Goal: Task Accomplishment & Management: Use online tool/utility

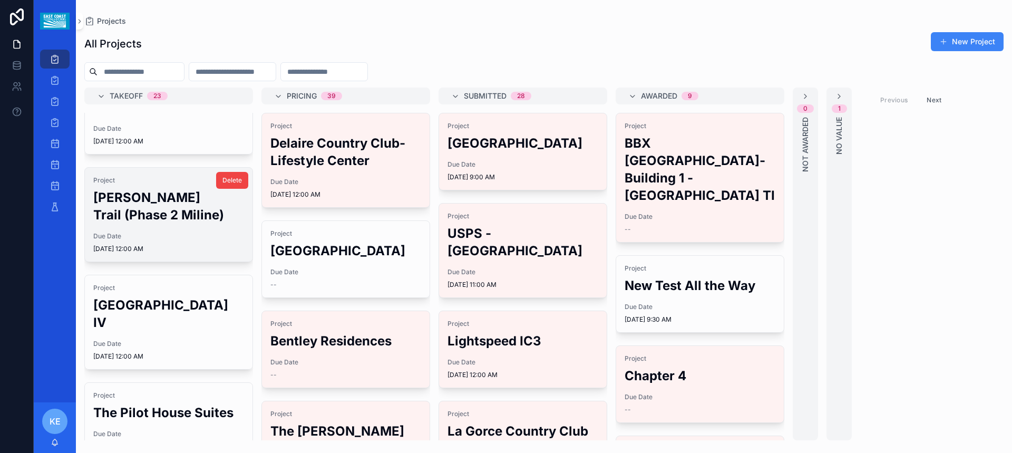
scroll to position [158, 0]
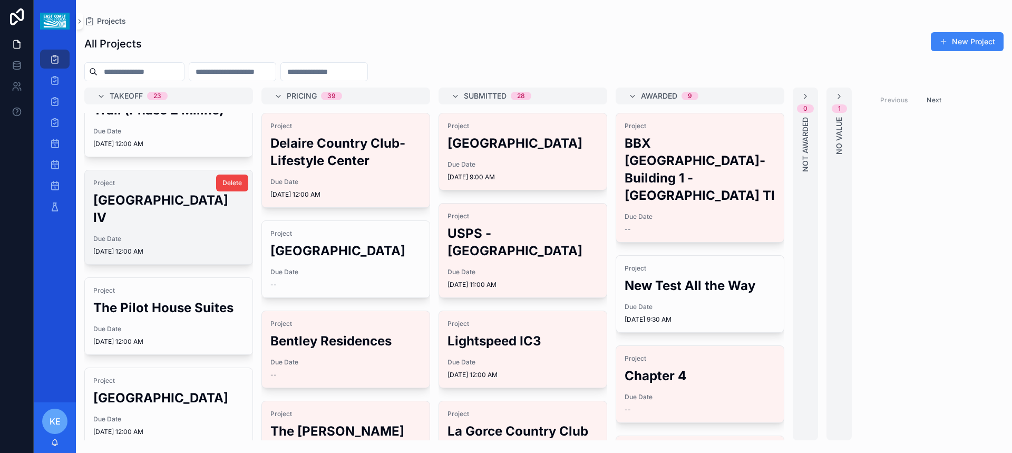
click at [154, 221] on h2 "[GEOGRAPHIC_DATA] IV" at bounding box center [168, 208] width 151 height 35
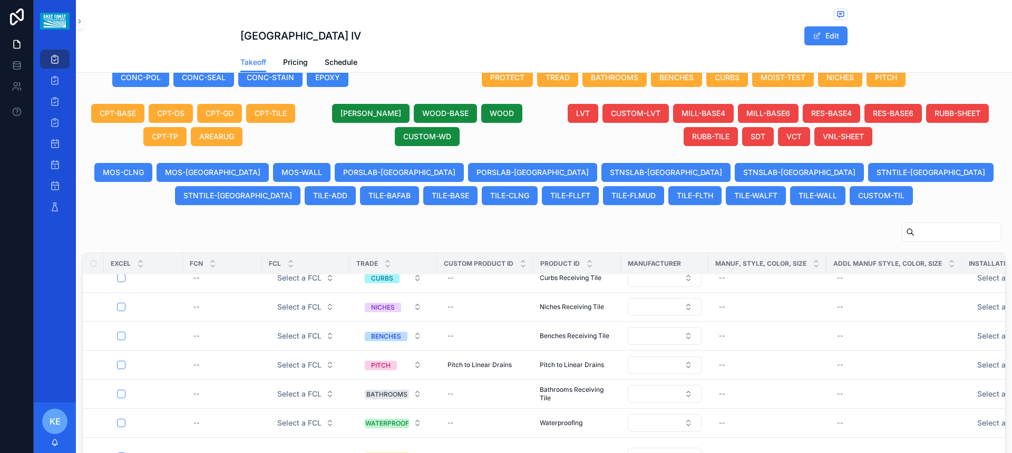
scroll to position [790, 0]
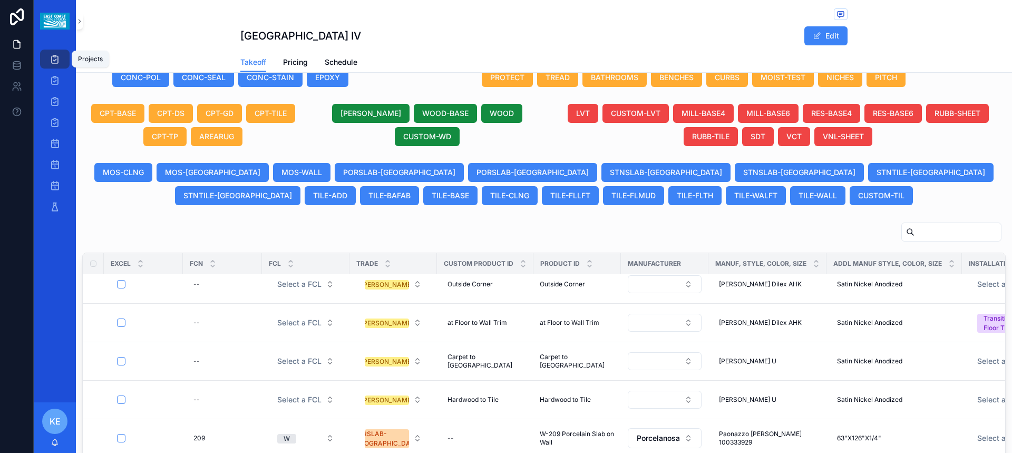
click at [63, 63] on div "Projects" at bounding box center [54, 59] width 17 height 17
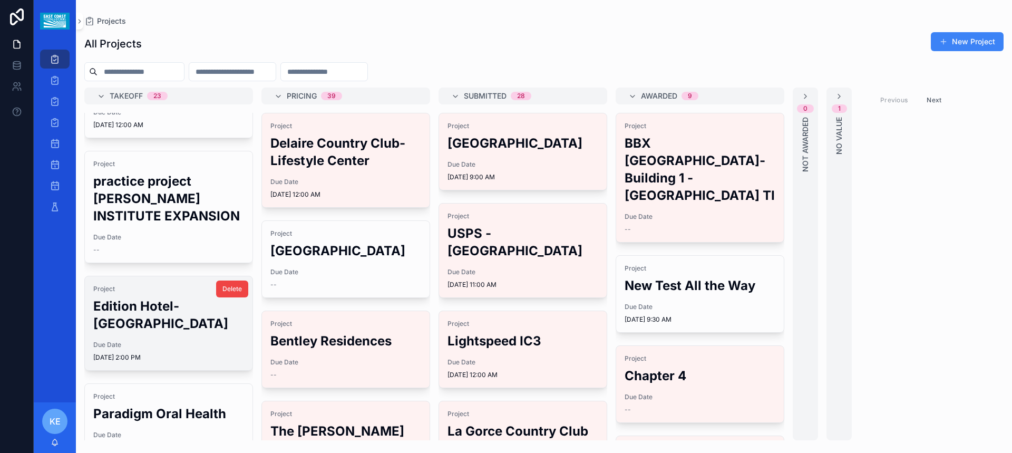
scroll to position [580, 0]
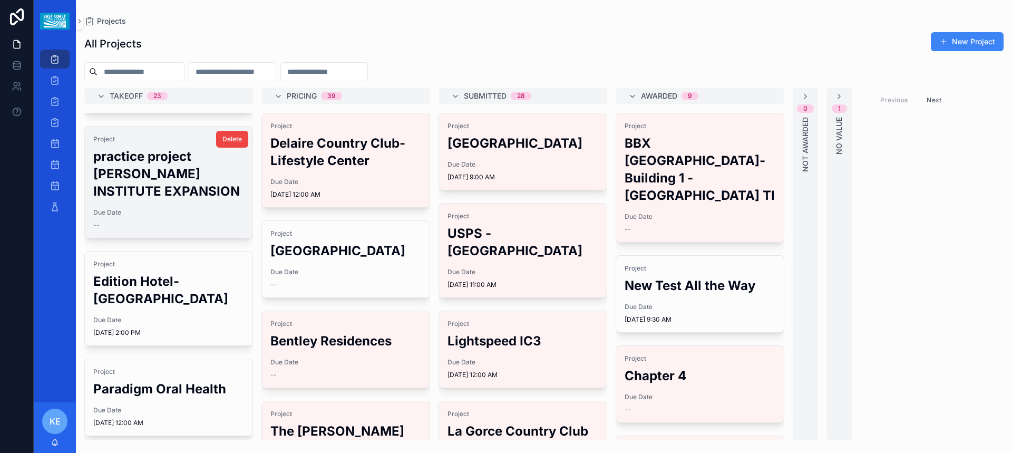
click at [168, 181] on h2 "practice project [PERSON_NAME] INSTITUTE EXPANSION" at bounding box center [168, 174] width 151 height 52
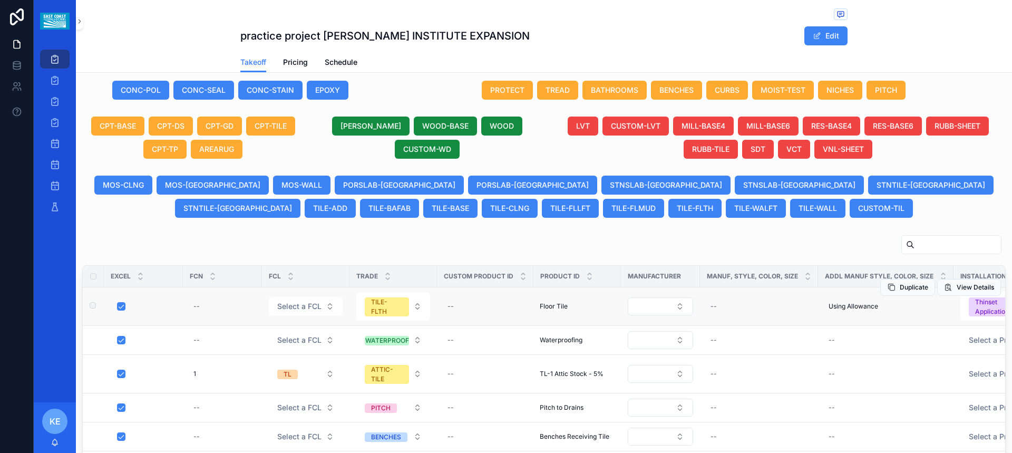
scroll to position [452, 0]
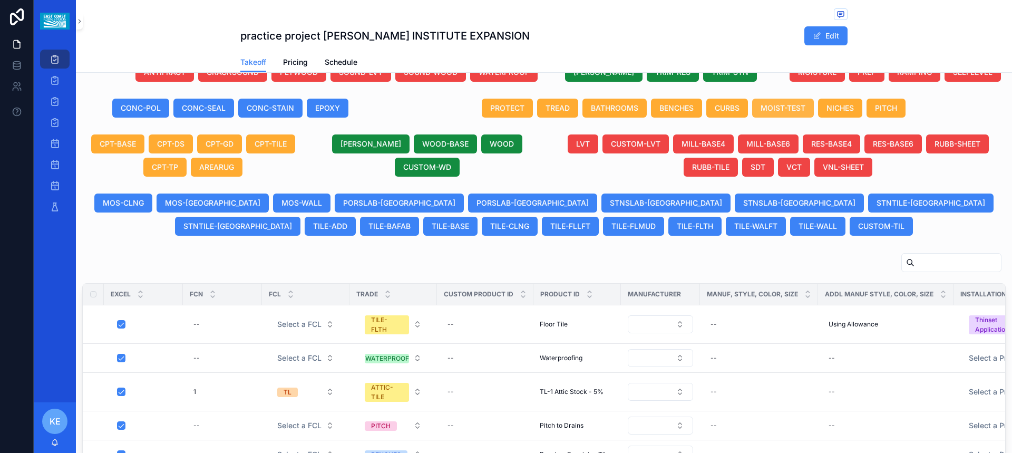
click at [793, 113] on span "MOIST-TEST" at bounding box center [782, 108] width 45 height 11
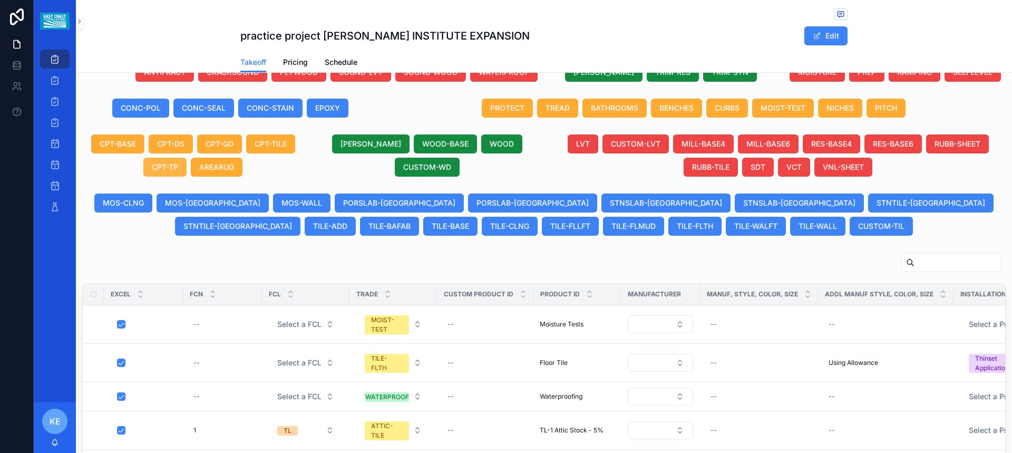
click at [185, 177] on button "CPT-TP" at bounding box center [164, 167] width 43 height 19
click at [209, 172] on span "AREARUG" at bounding box center [223, 167] width 35 height 11
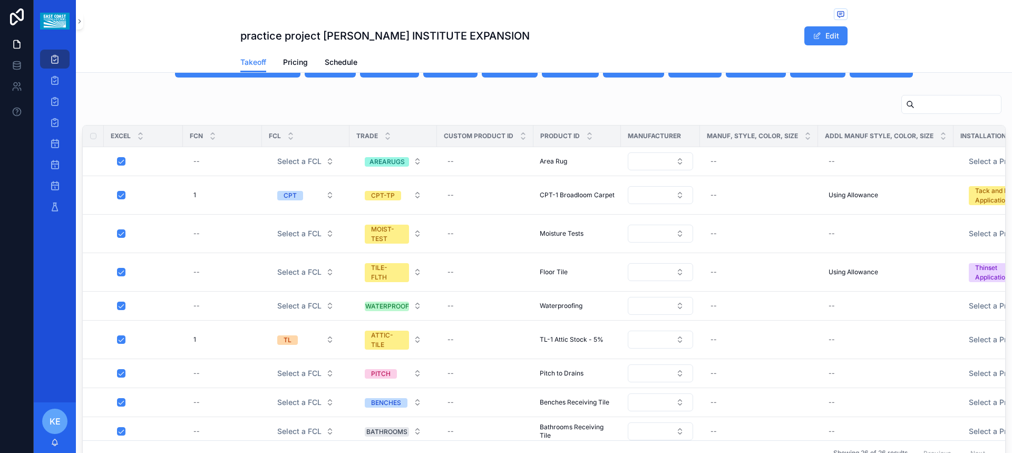
scroll to position [663, 0]
